Goal: Task Accomplishment & Management: Complete application form

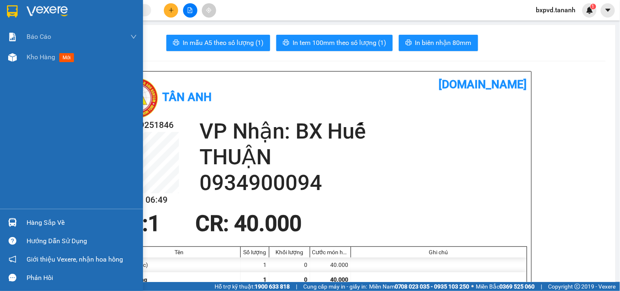
click at [7, 13] on img at bounding box center [12, 11] width 11 height 12
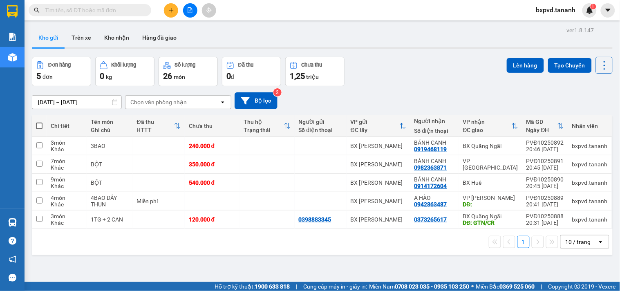
click at [41, 127] on span at bounding box center [39, 126] width 7 height 7
click at [39, 122] on input "checkbox" at bounding box center [39, 122] width 0 height 0
checkbox input "true"
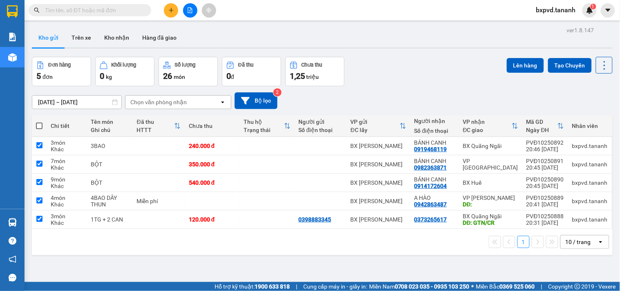
checkbox input "true"
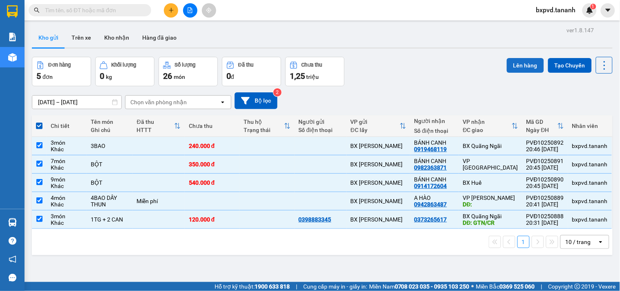
click at [513, 58] on button "Lên hàng" at bounding box center [525, 65] width 37 height 15
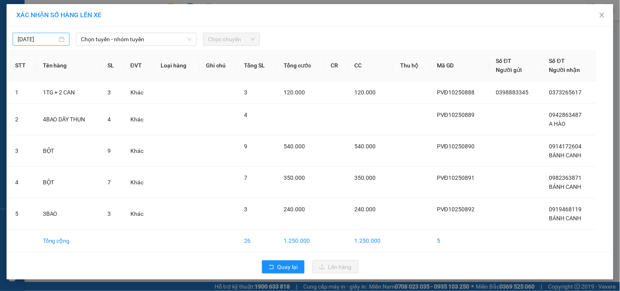
click at [49, 41] on input "[DATE]" at bounding box center [38, 39] width 40 height 9
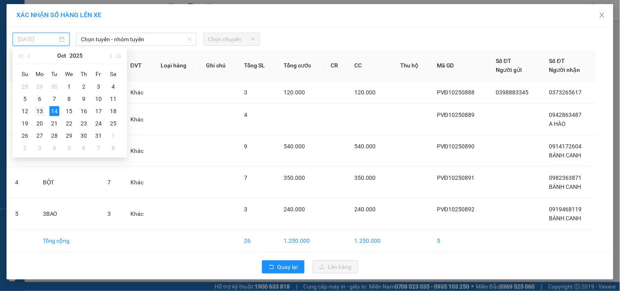
click at [45, 114] on td "13" at bounding box center [39, 111] width 15 height 12
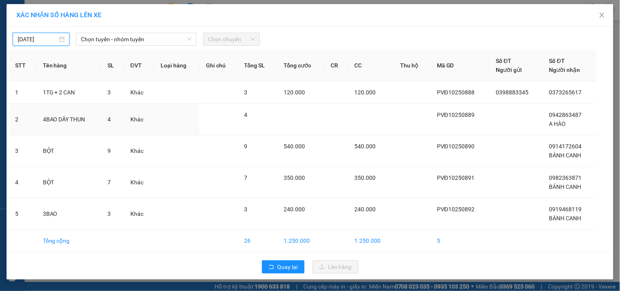
type input "[DATE]"
click at [131, 36] on span "Chọn tuyến - nhóm tuyến" at bounding box center [136, 39] width 111 height 12
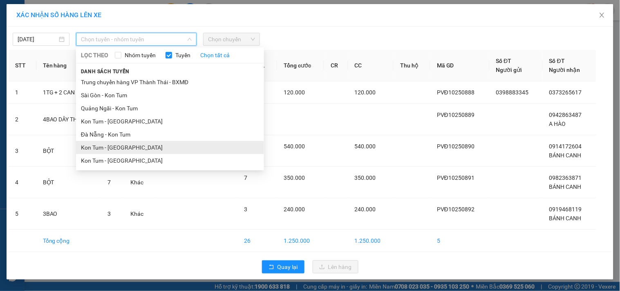
click at [132, 148] on li "Kon Tum - [GEOGRAPHIC_DATA]" at bounding box center [170, 147] width 188 height 13
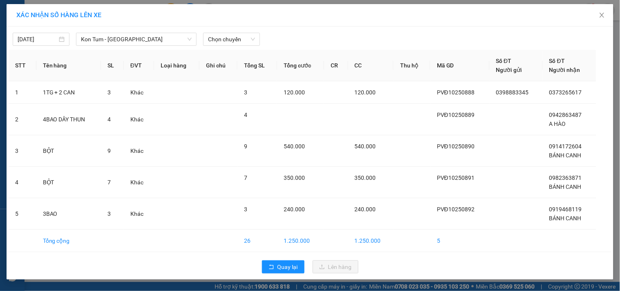
click at [266, 39] on div at bounding box center [386, 39] width 249 height 13
click at [258, 41] on div "Chọn chuyến" at bounding box center [231, 39] width 57 height 13
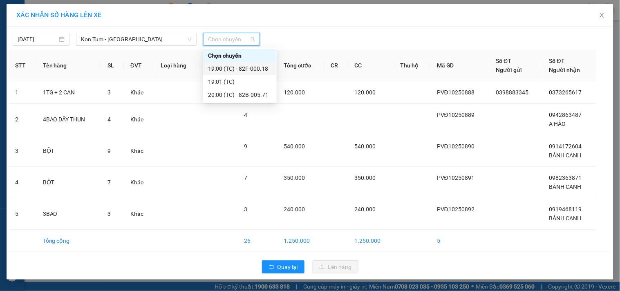
click at [246, 63] on div "19:00 (TC) - 82F-000.18" at bounding box center [240, 68] width 74 height 13
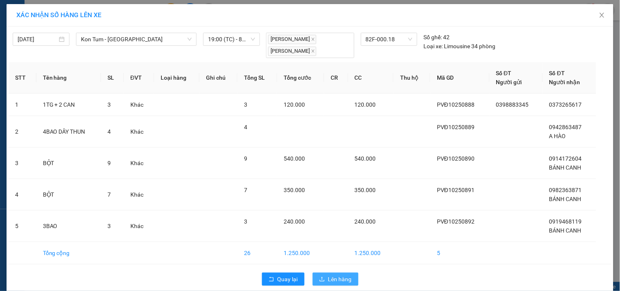
click at [338, 282] on span "Lên hàng" at bounding box center [340, 279] width 24 height 9
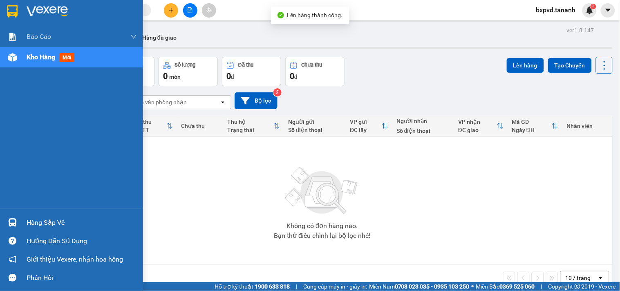
click at [12, 14] on img at bounding box center [12, 11] width 11 height 12
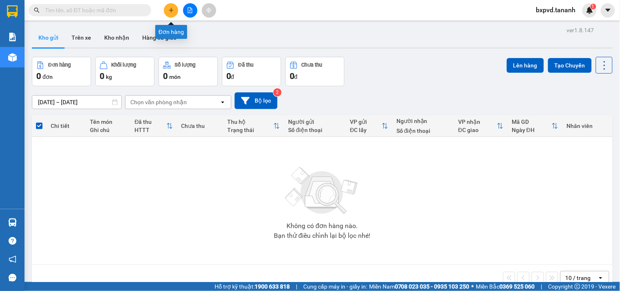
click at [170, 11] on icon "plus" at bounding box center [171, 10] width 6 height 6
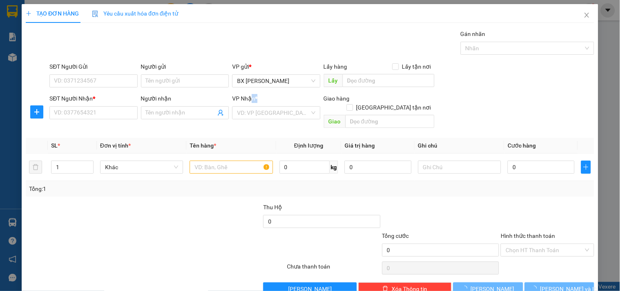
click at [244, 104] on div "VP Nhận *" at bounding box center [276, 100] width 88 height 12
click at [238, 115] on input "search" at bounding box center [273, 113] width 72 height 12
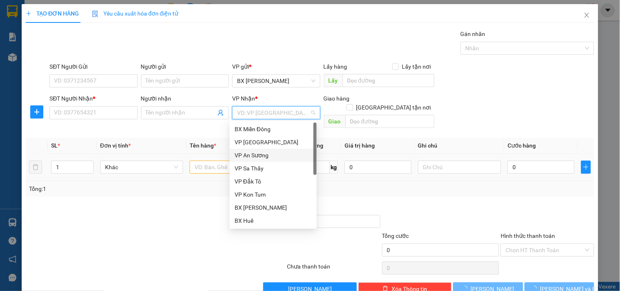
click at [246, 157] on div "VP An Sương" at bounding box center [273, 155] width 77 height 9
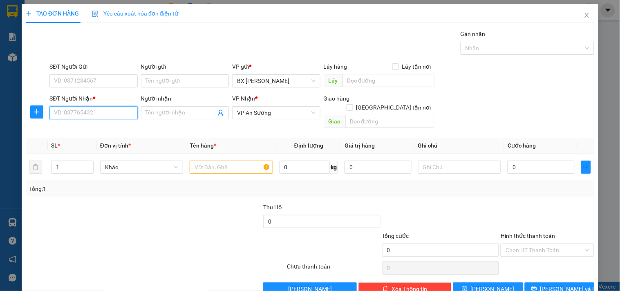
click at [107, 113] on input "SĐT Người Nhận *" at bounding box center [93, 112] width 88 height 13
type input "0986523015"
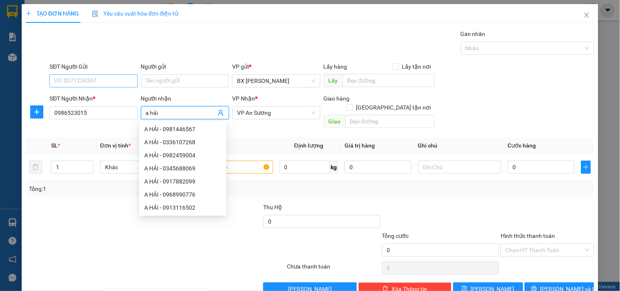
type input "a hải"
click at [73, 79] on input "SĐT Người Gửi" at bounding box center [93, 80] width 88 height 13
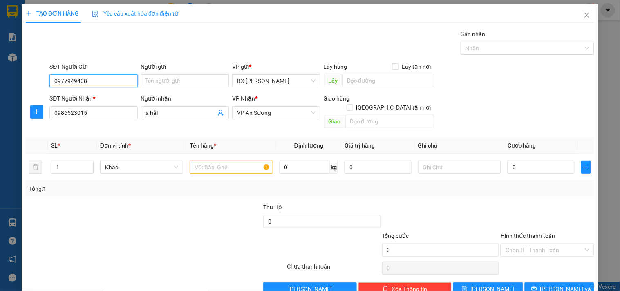
type input "0977949408"
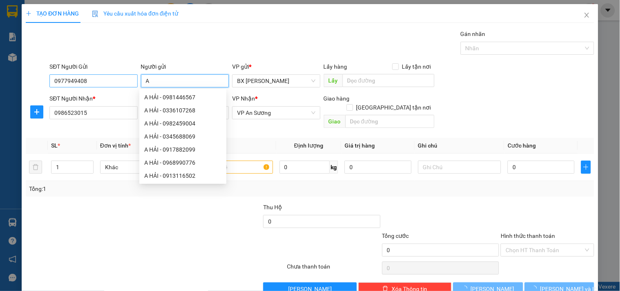
type input "A"
type input "50.000"
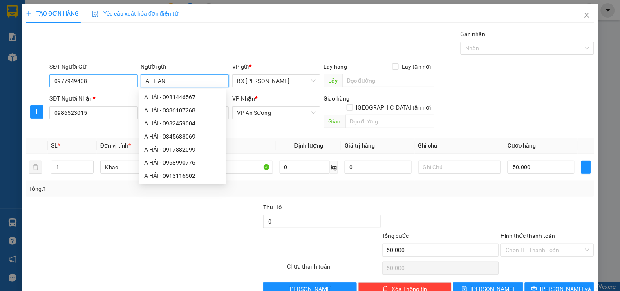
type input "A THANH"
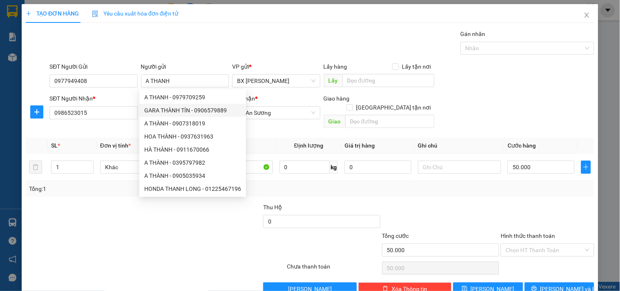
click at [178, 282] on div "Lưu nháp Xóa Thông tin [PERSON_NAME] và In" at bounding box center [310, 288] width 570 height 13
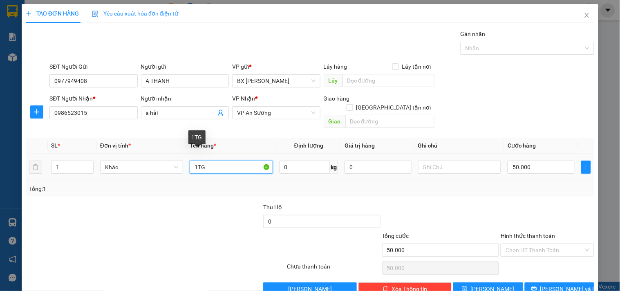
click at [217, 161] on input "1TG" at bounding box center [231, 167] width 83 height 13
type input "1H"
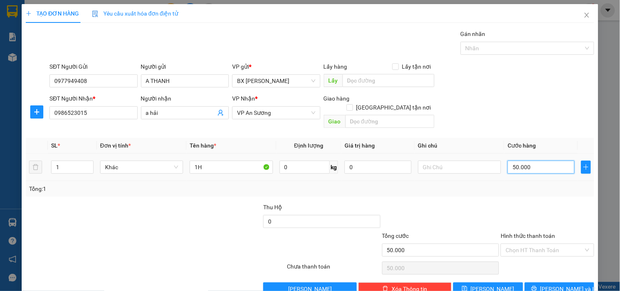
click at [546, 161] on input "50.000" at bounding box center [541, 167] width 67 height 13
type input "3"
type input "30"
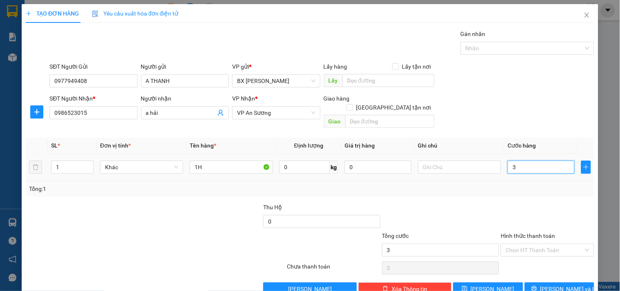
type input "30"
type input "30.000"
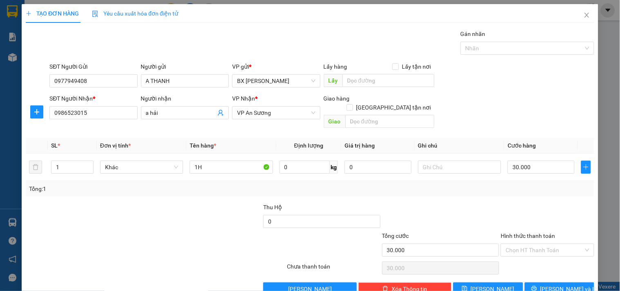
click at [546, 233] on label "Hình thức thanh toán" at bounding box center [528, 236] width 54 height 7
click at [546, 244] on input "Hình thức thanh toán" at bounding box center [545, 250] width 78 height 12
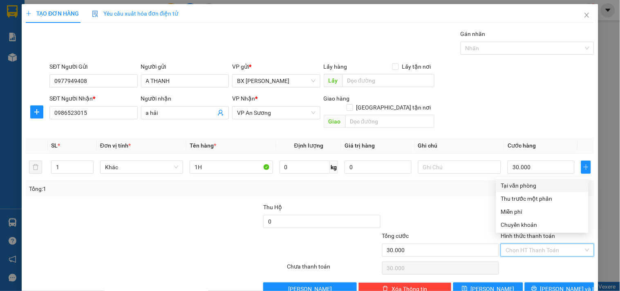
click at [534, 189] on div "Tại văn phòng" at bounding box center [542, 185] width 83 height 9
type input "0"
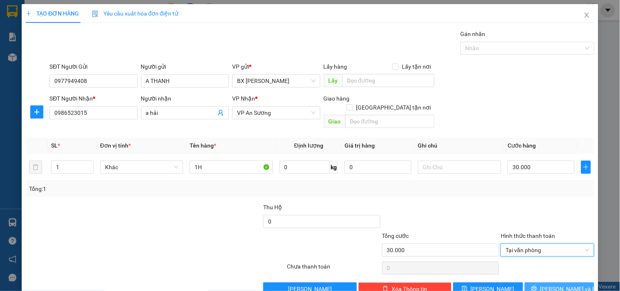
click at [551, 284] on span "[PERSON_NAME] và In" at bounding box center [568, 288] width 57 height 9
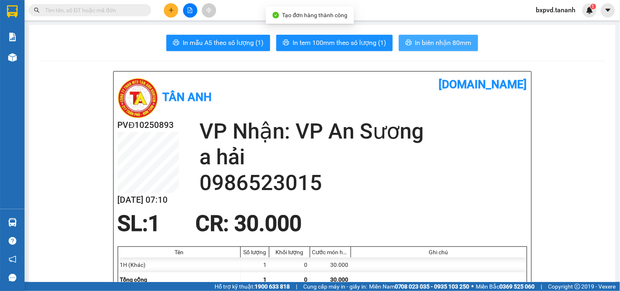
click at [440, 39] on span "In biên nhận 80mm" at bounding box center [443, 43] width 56 height 10
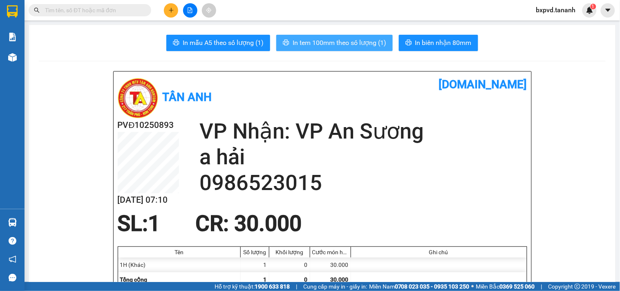
click at [349, 37] on button "In tem 100mm theo số lượng (1)" at bounding box center [334, 43] width 116 height 16
click at [287, 127] on h2 "VP Nhận: VP An Sương" at bounding box center [363, 132] width 328 height 26
click at [310, 174] on div "VP Nhận: VP An Sương a hải 0986523015" at bounding box center [363, 157] width 328 height 77
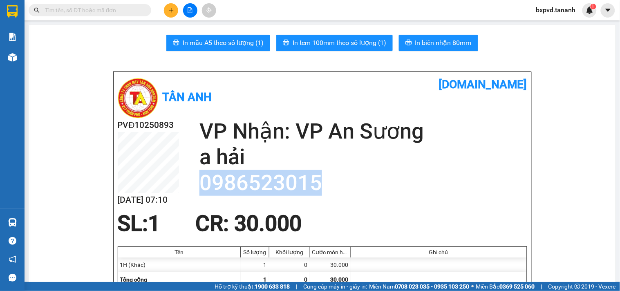
click at [169, 8] on icon "plus" at bounding box center [171, 10] width 6 height 6
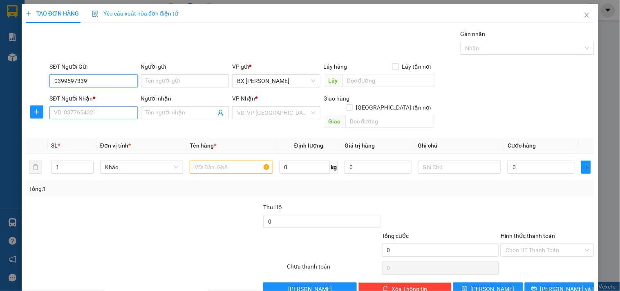
type input "0399597339"
click at [79, 111] on input "SĐT Người Nhận *" at bounding box center [93, 112] width 88 height 13
type input "0905044699"
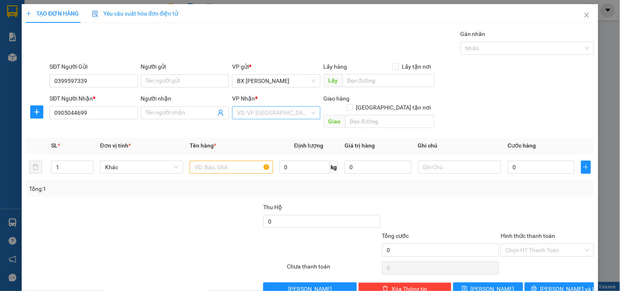
click at [243, 111] on input "search" at bounding box center [273, 113] width 72 height 12
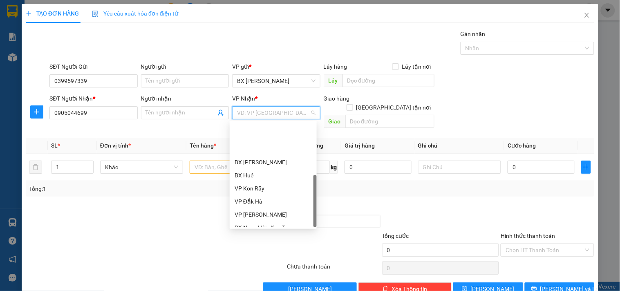
scroll to position [85, 0]
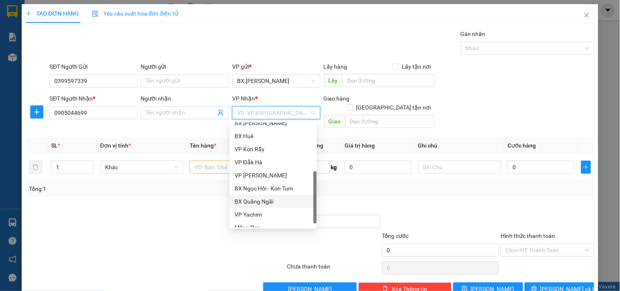
click at [268, 199] on div "BX Quãng Ngãi" at bounding box center [273, 201] width 77 height 9
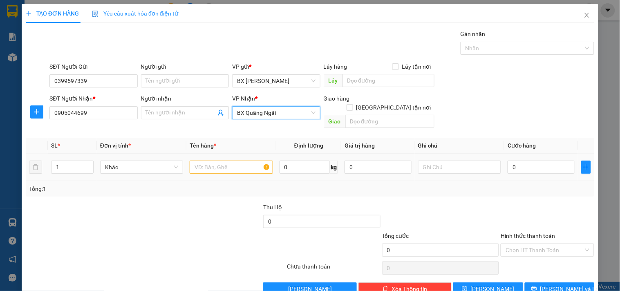
click at [203, 166] on div at bounding box center [231, 167] width 83 height 16
click at [204, 161] on input "text" at bounding box center [231, 167] width 83 height 13
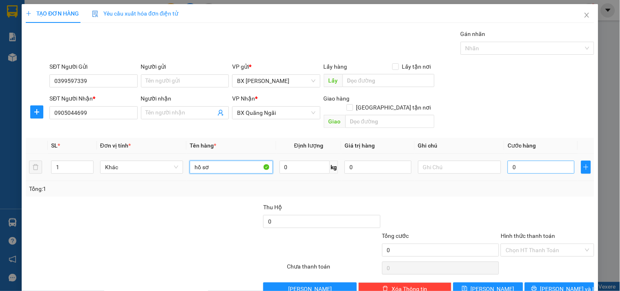
type input "hồ sơ"
click at [524, 163] on input "0" at bounding box center [541, 167] width 67 height 13
type input "3"
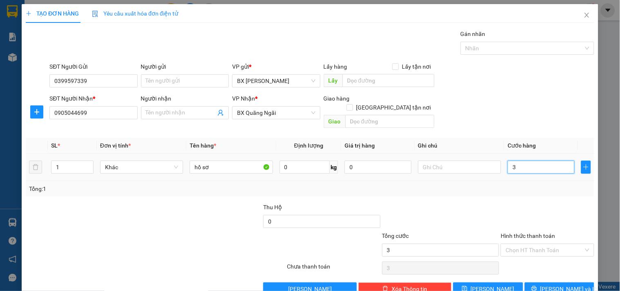
type input "30"
type input "30.000"
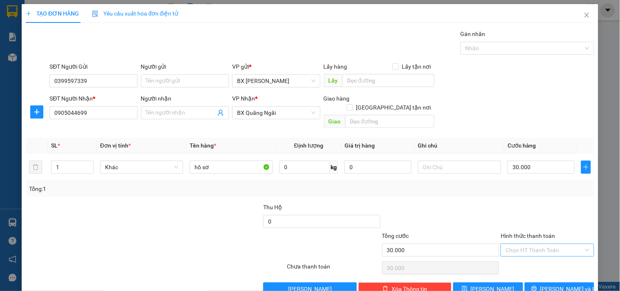
click at [523, 246] on input "Hình thức thanh toán" at bounding box center [545, 250] width 78 height 12
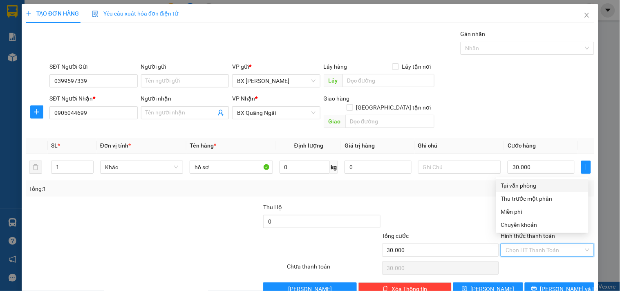
click at [500, 186] on div "Tại văn phòng" at bounding box center [542, 185] width 92 height 13
type input "0"
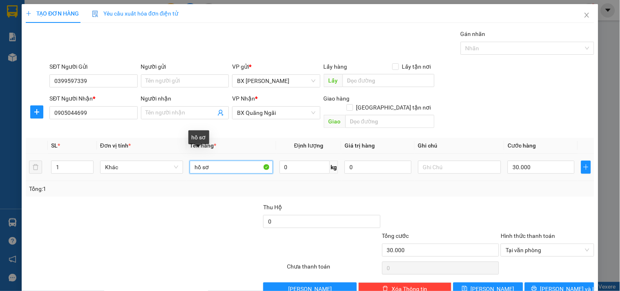
click at [231, 161] on input "hồ sơ" at bounding box center [231, 167] width 83 height 13
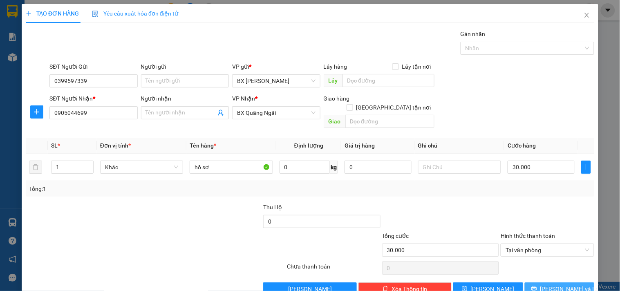
click at [537, 282] on button "[PERSON_NAME] và In" at bounding box center [559, 288] width 69 height 13
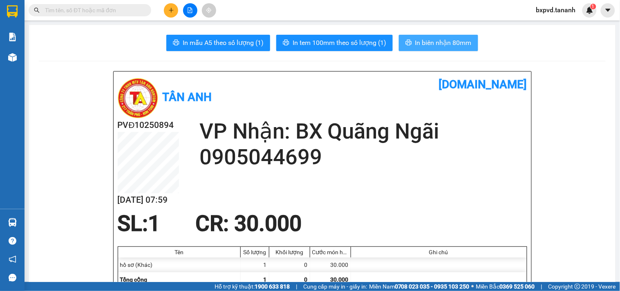
click at [437, 44] on span "In biên nhận 80mm" at bounding box center [443, 43] width 56 height 10
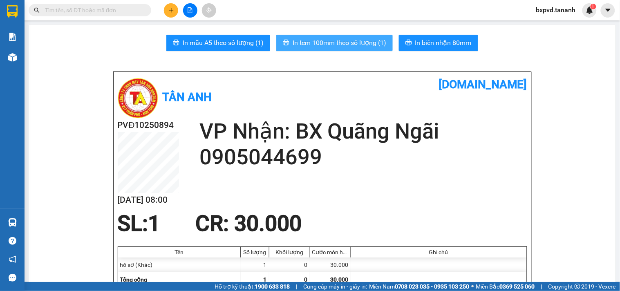
click at [371, 45] on span "In tem 100mm theo số lượng (1)" at bounding box center [340, 43] width 94 height 10
click at [336, 37] on button "In tem 100mm theo số lượng (1)" at bounding box center [334, 43] width 116 height 16
